Goal: Transaction & Acquisition: Purchase product/service

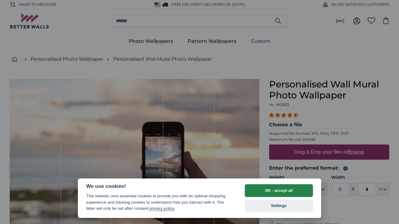
click at [266, 191] on button "OK - accept all" at bounding box center [279, 191] width 68 height 13
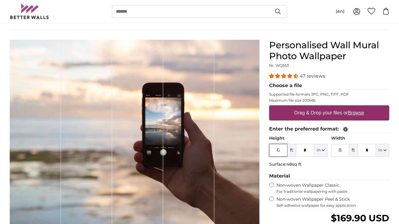
scroll to position [40, 0]
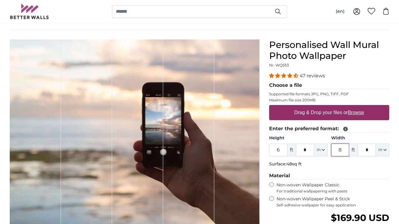
click at [340, 150] on input "8" at bounding box center [340, 150] width 18 height 13
type input "3"
type input "*"
click at [280, 146] on input "6" at bounding box center [278, 150] width 18 height 13
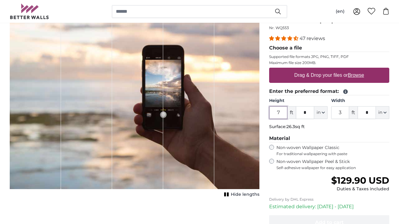
scroll to position [79, 0]
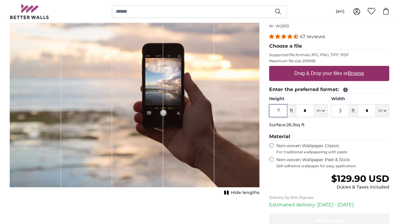
type input "7"
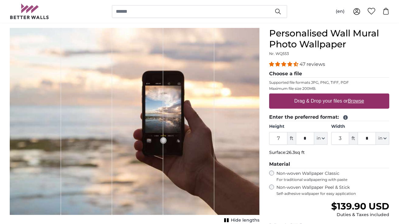
scroll to position [73, 0]
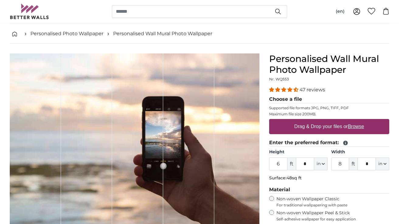
scroll to position [33, 0]
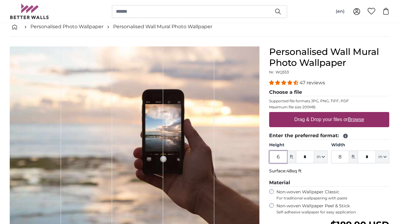
click at [279, 157] on input "6" at bounding box center [278, 157] width 18 height 13
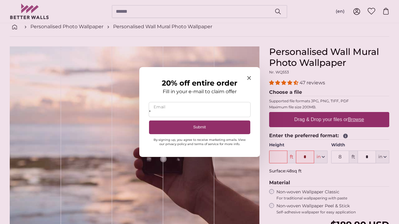
type input "*"
click at [249, 77] on icon "Close modal" at bounding box center [249, 78] width 4 height 4
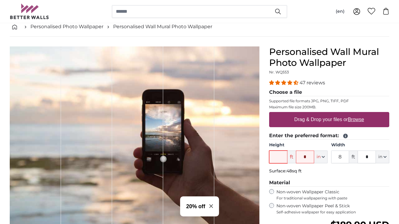
click at [277, 156] on input "Height" at bounding box center [278, 157] width 18 height 13
type input "7"
type input "3"
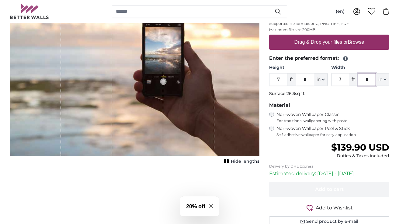
scroll to position [90, 0]
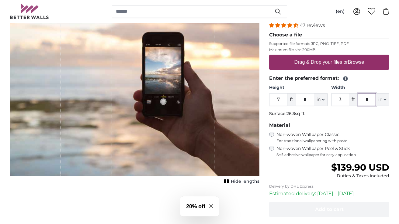
type input "*"
click at [339, 63] on label "Drag & Drop your files or Browse" at bounding box center [329, 62] width 74 height 12
click at [339, 57] on input "Drag & Drop your files or Browse" at bounding box center [329, 56] width 120 height 2
type input "**********"
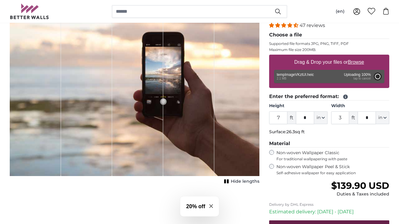
type input "6"
type input "4"
type input "***"
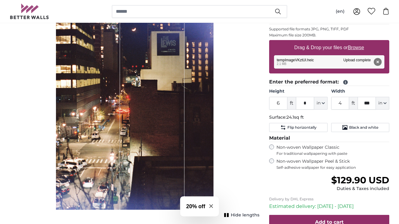
scroll to position [109, 0]
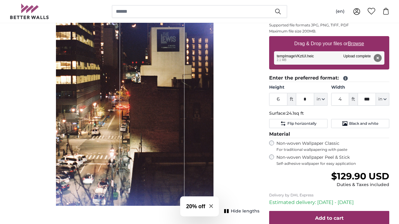
drag, startPoint x: 202, startPoint y: 134, endPoint x: 197, endPoint y: 138, distance: 6.3
click at [197, 138] on div "1 of 1" at bounding box center [134, 89] width 157 height 236
click at [281, 100] on input "6" at bounding box center [278, 99] width 18 height 13
type input "7"
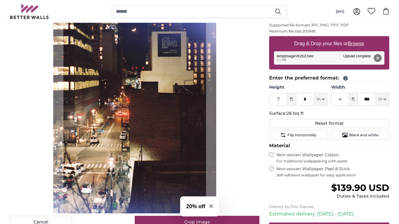
click at [233, 110] on div "Cancel Crop image" at bounding box center [135, 100] width 250 height 258
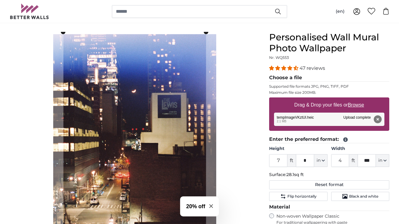
scroll to position [47, 0]
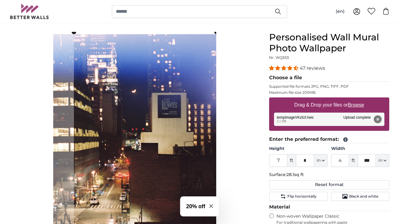
click at [208, 136] on cropper-handle at bounding box center [145, 156] width 143 height 248
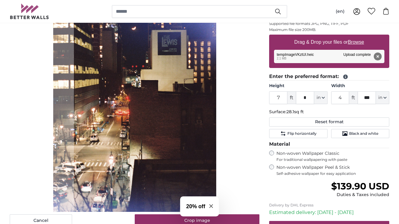
scroll to position [110, 0]
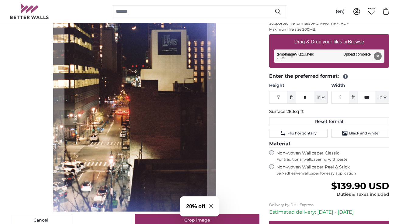
click at [195, 138] on cropper-handle at bounding box center [135, 93] width 143 height 248
click at [291, 119] on button "Reset format" at bounding box center [329, 121] width 120 height 9
type input "6"
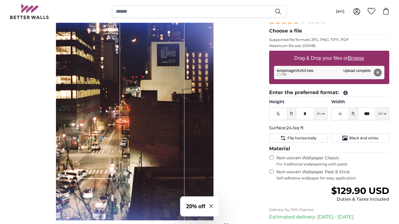
scroll to position [95, 0]
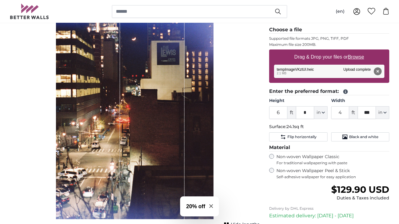
click at [212, 207] on icon "Close modal" at bounding box center [211, 207] width 4 height 4
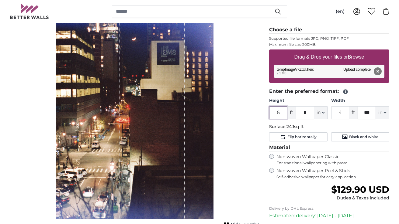
click at [283, 112] on input "6" at bounding box center [278, 112] width 18 height 13
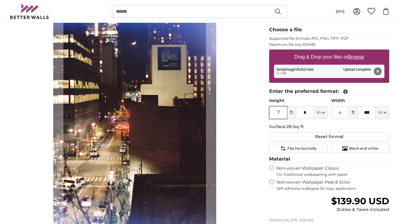
type input "7"
click at [339, 110] on input "4" at bounding box center [340, 112] width 18 height 13
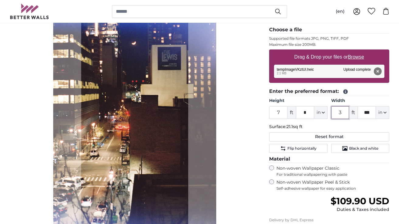
type input "3"
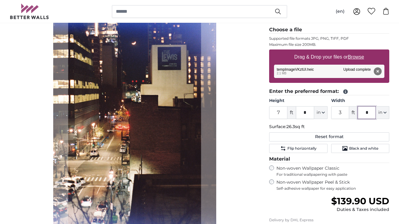
type input "*"
click at [227, 110] on div "Cancel Crop image" at bounding box center [135, 113] width 250 height 258
click at [255, 119] on div "Cancel Crop image" at bounding box center [135, 113] width 250 height 258
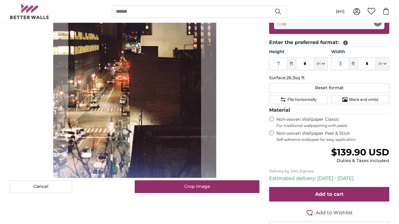
scroll to position [147, 0]
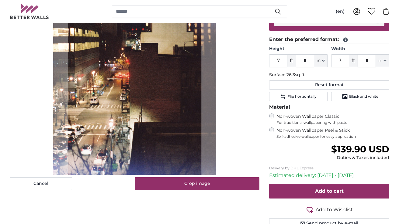
click at [0, 0] on slot at bounding box center [0, 0] width 0 height 0
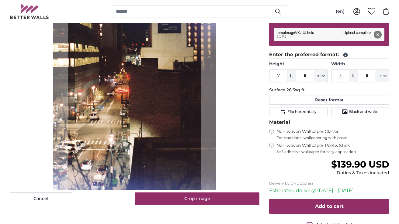
scroll to position [132, 0]
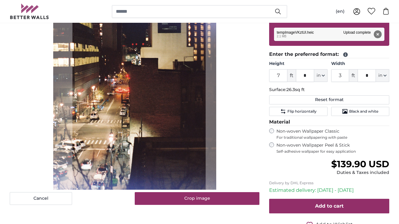
click at [171, 172] on cropper-handle at bounding box center [138, 71] width 133 height 248
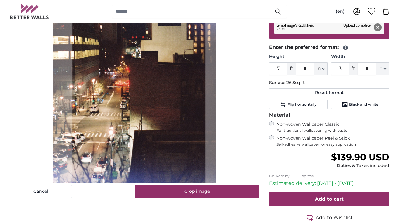
scroll to position [141, 0]
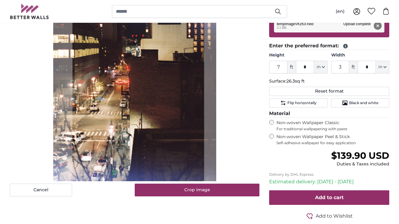
click at [204, 184] on cropper-handle at bounding box center [204, 184] width 5 height 5
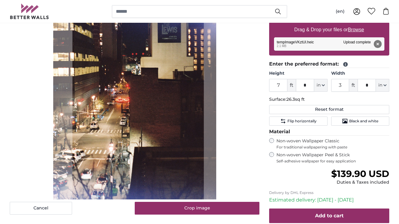
scroll to position [123, 0]
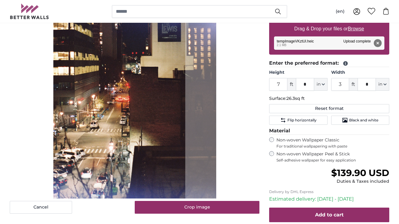
click at [173, 176] on cropper-handle at bounding box center [119, 79] width 132 height 246
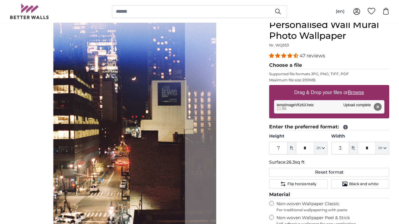
scroll to position [44, 0]
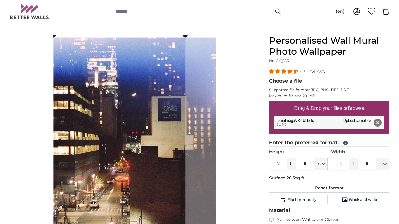
click at [0, 0] on slot at bounding box center [0, 0] width 0 height 0
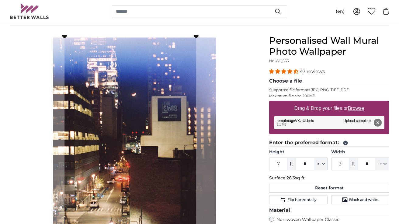
click at [175, 148] on cropper-handle at bounding box center [130, 159] width 132 height 246
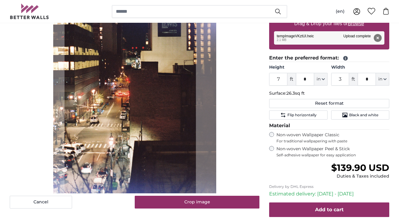
scroll to position [128, 0]
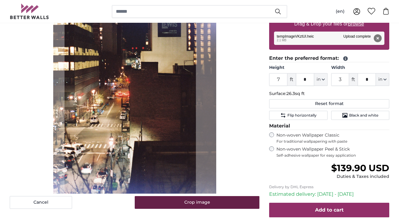
click at [220, 203] on button "Crop image" at bounding box center [197, 202] width 125 height 13
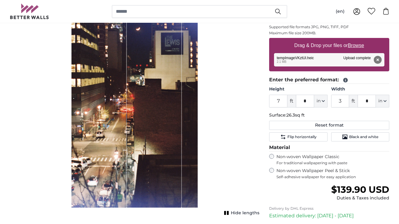
scroll to position [113, 0]
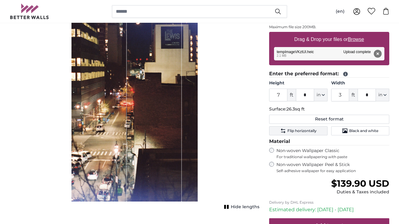
click at [317, 131] on button "Flip horizontally" at bounding box center [298, 130] width 58 height 9
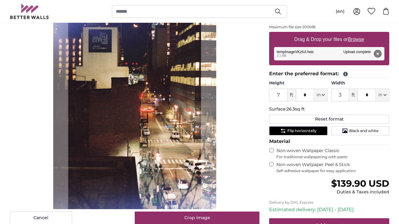
click at [317, 131] on button "Flip horizontally" at bounding box center [298, 130] width 58 height 9
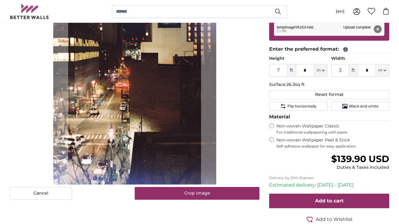
scroll to position [139, 0]
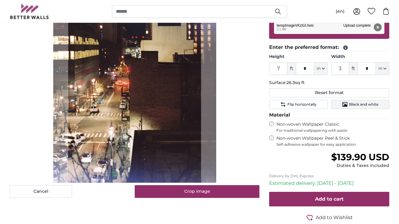
click at [367, 106] on span "Black and white" at bounding box center [363, 104] width 29 height 5
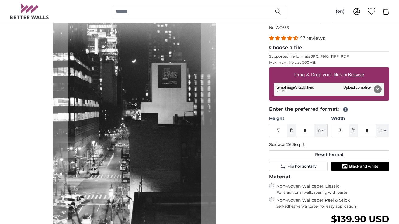
scroll to position [77, 0]
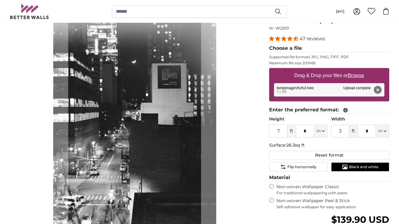
click at [351, 165] on span "Black and white" at bounding box center [363, 167] width 29 height 5
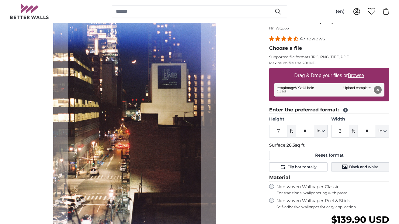
click at [358, 167] on span "Black and white" at bounding box center [363, 167] width 29 height 5
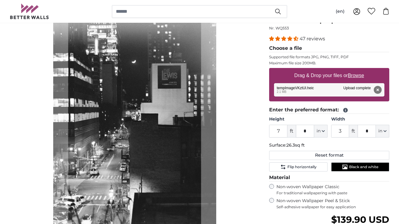
click at [358, 166] on span "Black and white" at bounding box center [363, 167] width 29 height 5
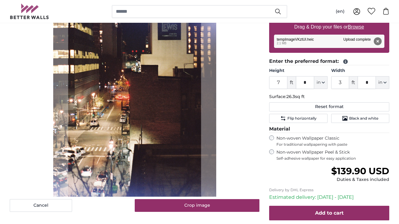
scroll to position [137, 0]
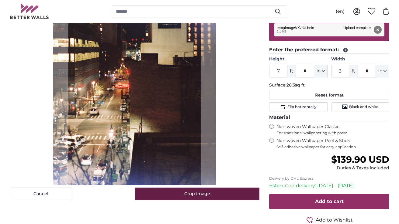
click at [232, 194] on button "Crop image" at bounding box center [197, 194] width 125 height 13
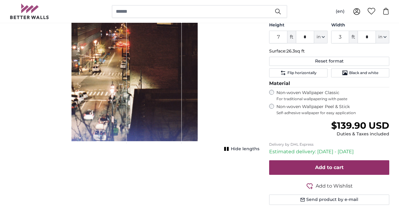
scroll to position [173, 0]
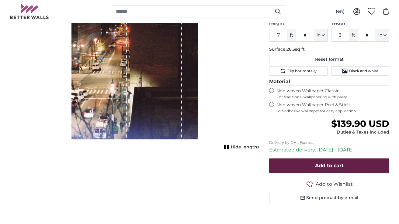
click at [314, 161] on button "Add to cart" at bounding box center [329, 166] width 120 height 15
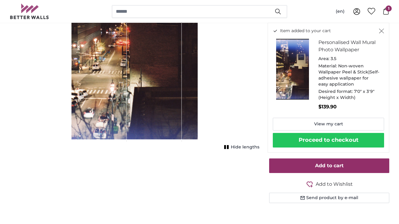
click at [314, 137] on button "Proceed to checkout" at bounding box center [328, 140] width 111 height 15
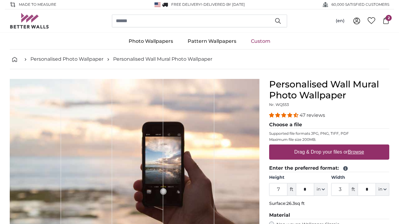
click at [388, 19] on span "2" at bounding box center [388, 18] width 6 height 6
click at [322, 153] on label "Drag & Drop your files or Browse" at bounding box center [329, 152] width 74 height 12
click at [322, 147] on input "Drag & Drop your files or Browse" at bounding box center [329, 146] width 120 height 2
type input "**********"
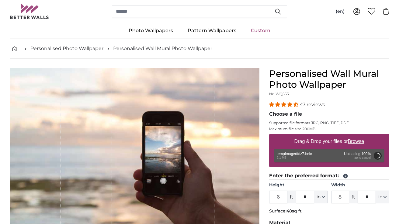
scroll to position [19, 0]
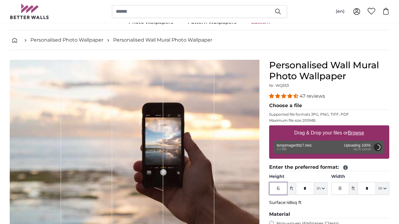
click at [279, 187] on input "6" at bounding box center [278, 188] width 18 height 13
type input "7"
type input "3"
type input "6"
type input "4"
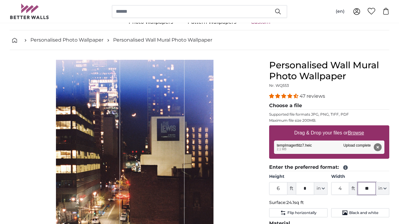
type input "*"
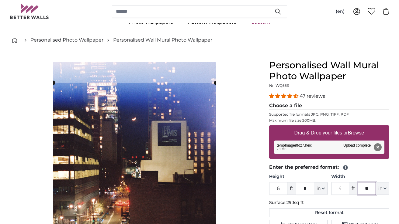
type input "*"
type input "***"
click at [340, 188] on input "4" at bounding box center [340, 188] width 18 height 13
type input "3"
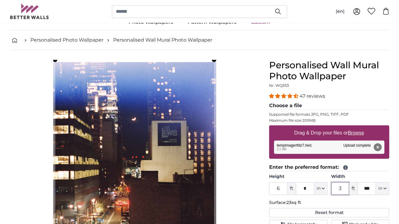
type input "3"
click at [365, 189] on input "***" at bounding box center [366, 188] width 18 height 13
type input "**"
click at [282, 187] on input "6" at bounding box center [278, 188] width 18 height 13
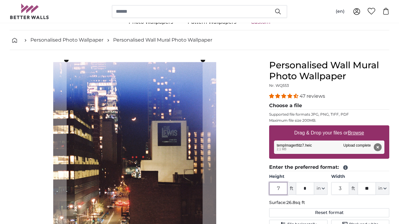
type input "7"
click at [234, 183] on div "Cancel Crop image" at bounding box center [135, 189] width 250 height 258
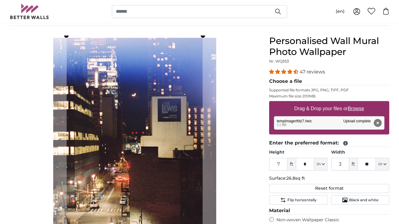
scroll to position [40, 0]
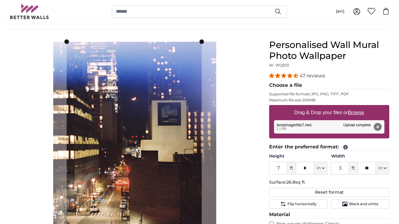
click at [0, 0] on slot at bounding box center [0, 0] width 0 height 0
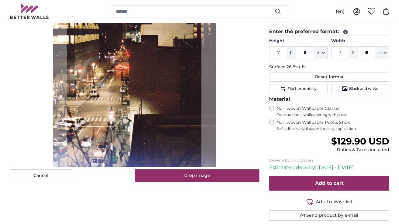
scroll to position [165, 0]
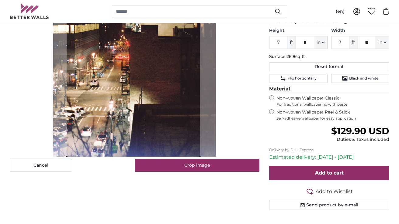
click at [0, 0] on slot at bounding box center [0, 0] width 0 height 0
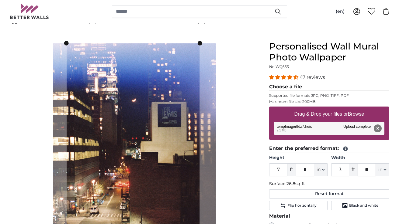
scroll to position [38, 0]
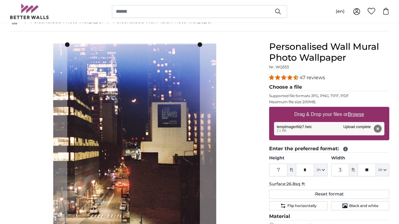
click at [68, 45] on cropper-handle at bounding box center [67, 44] width 5 height 5
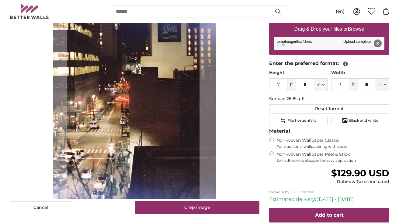
scroll to position [125, 0]
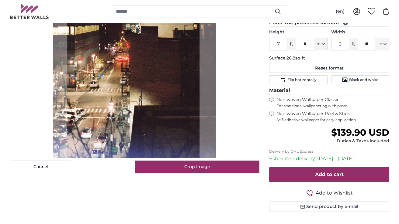
scroll to position [165, 0]
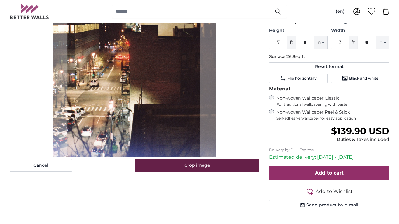
click at [231, 167] on button "Crop image" at bounding box center [197, 165] width 125 height 13
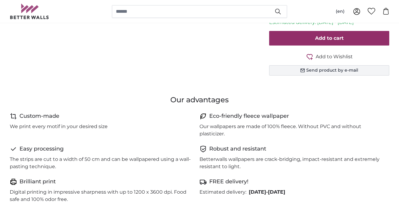
scroll to position [300, 0]
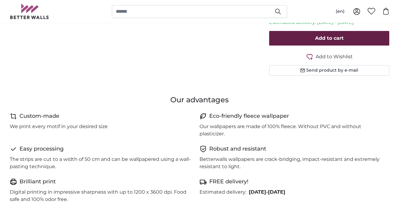
click at [333, 36] on span "Add to cart" at bounding box center [329, 38] width 29 height 6
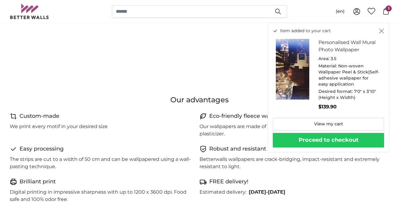
click at [300, 138] on button "Proceed to checkout" at bounding box center [328, 140] width 111 height 15
